Goal: Transaction & Acquisition: Book appointment/travel/reservation

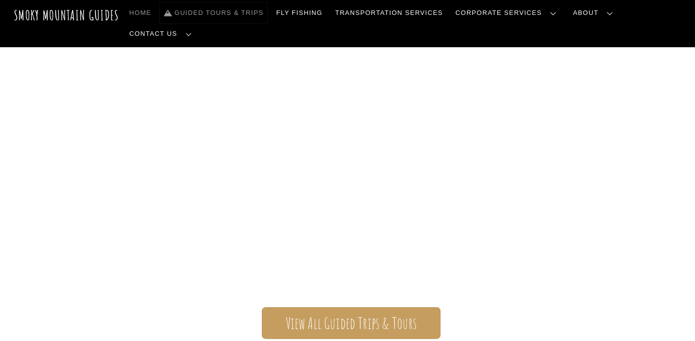
click at [266, 13] on link "Guided Tours & Trips" at bounding box center [213, 12] width 107 height 21
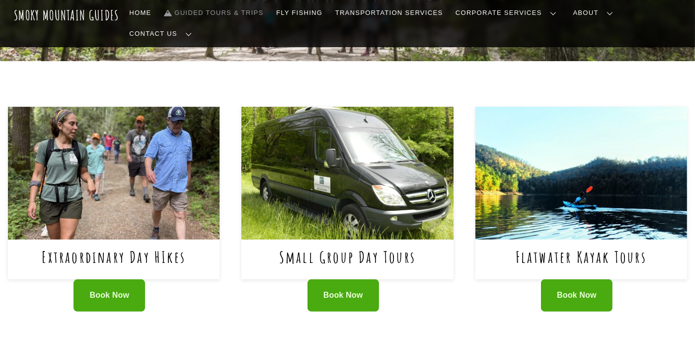
scroll to position [415, 0]
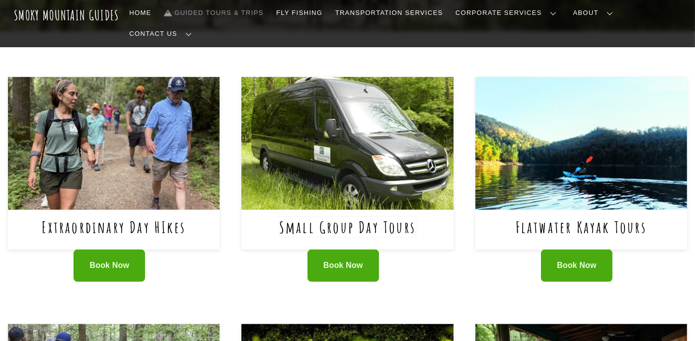
click at [352, 217] on link "Small Group Day Tours" at bounding box center [347, 227] width 137 height 20
click at [349, 260] on span "Book Now" at bounding box center [343, 265] width 40 height 10
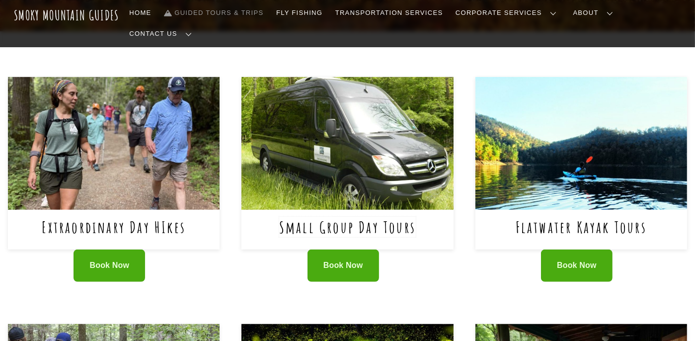
click at [332, 217] on link "Small Group Day Tours" at bounding box center [347, 227] width 137 height 20
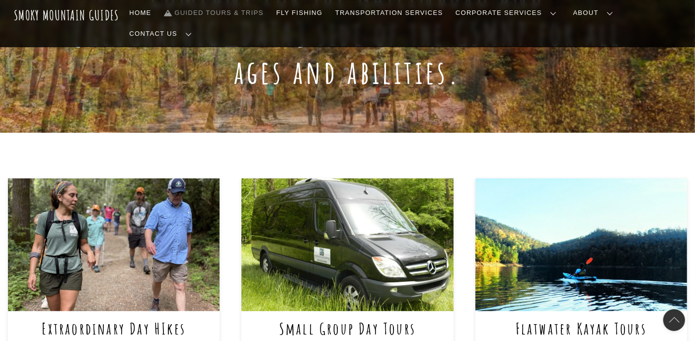
scroll to position [278, 0]
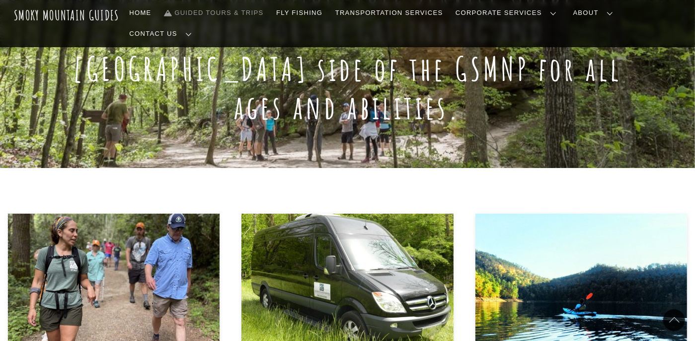
click at [101, 251] on img at bounding box center [114, 280] width 212 height 133
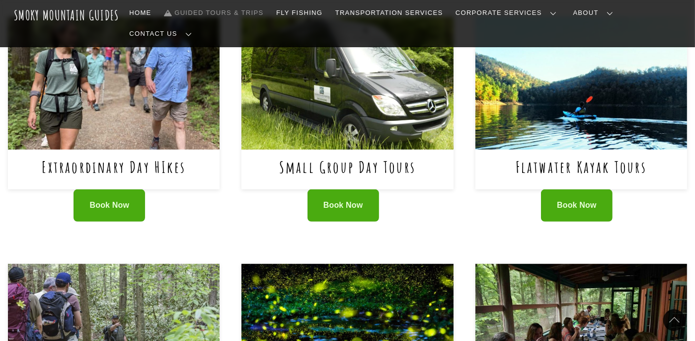
scroll to position [477, 0]
